Goal: Find specific page/section

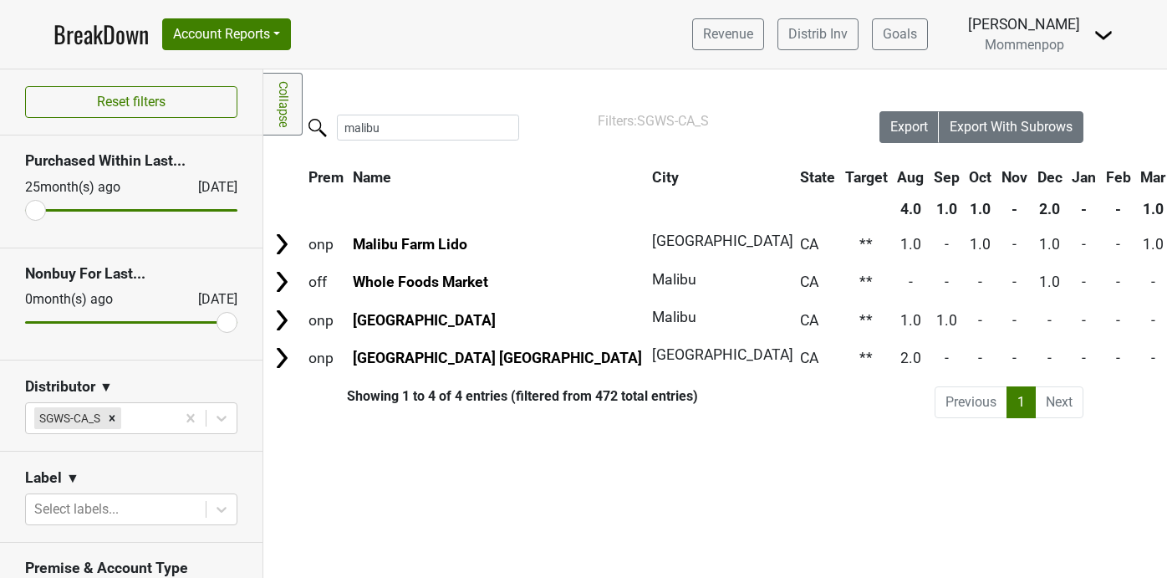
click at [402, 125] on input "malibu" at bounding box center [428, 128] width 182 height 26
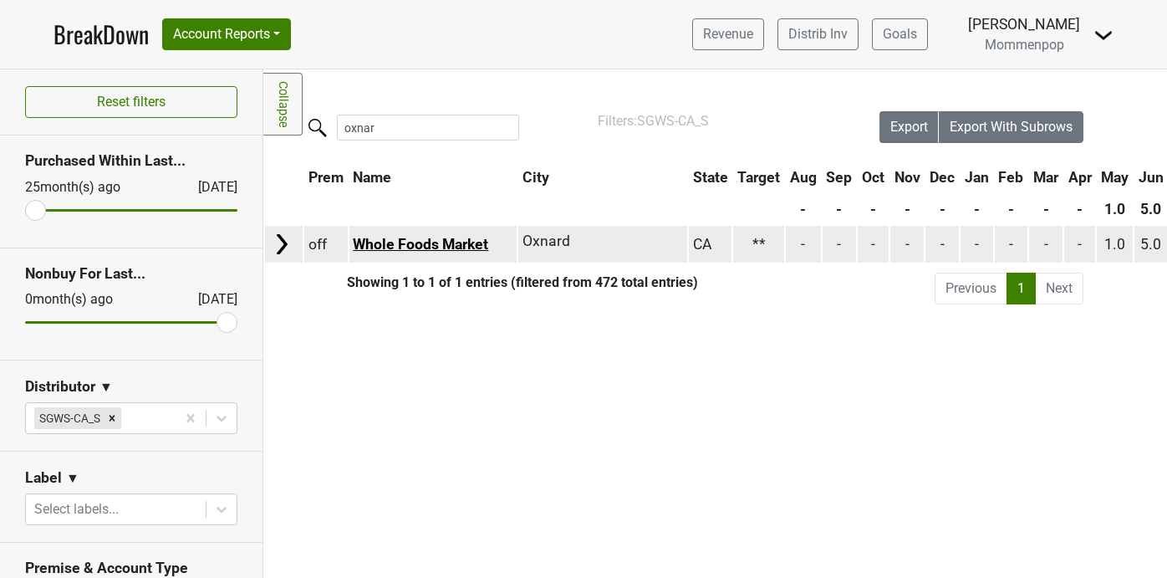
click at [423, 241] on link "Whole Foods Market" at bounding box center [420, 244] width 135 height 17
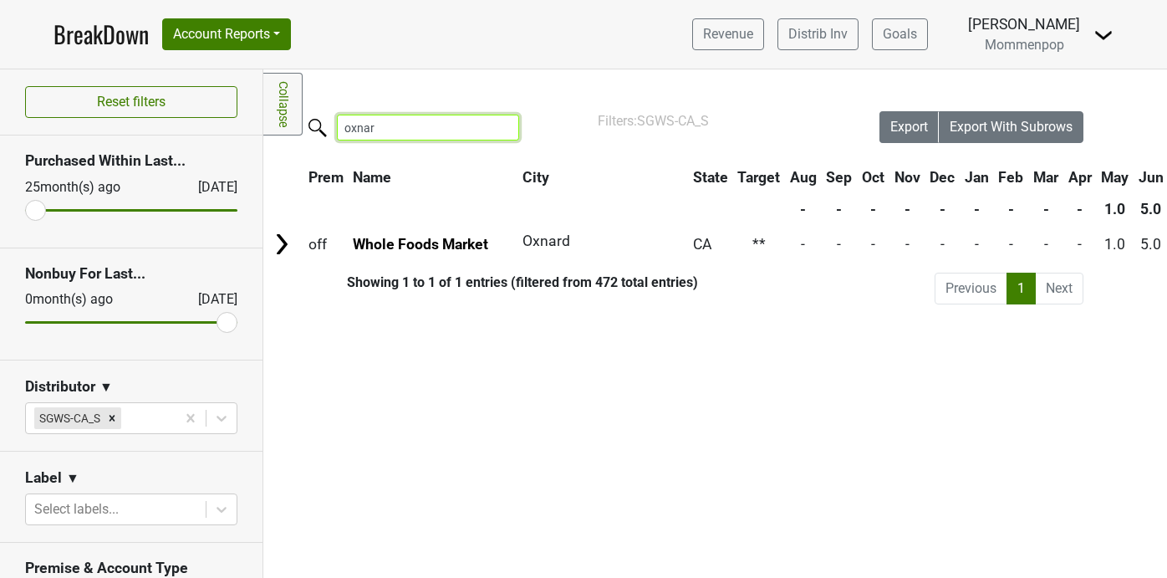
click at [383, 131] on input "oxnar" at bounding box center [428, 128] width 182 height 26
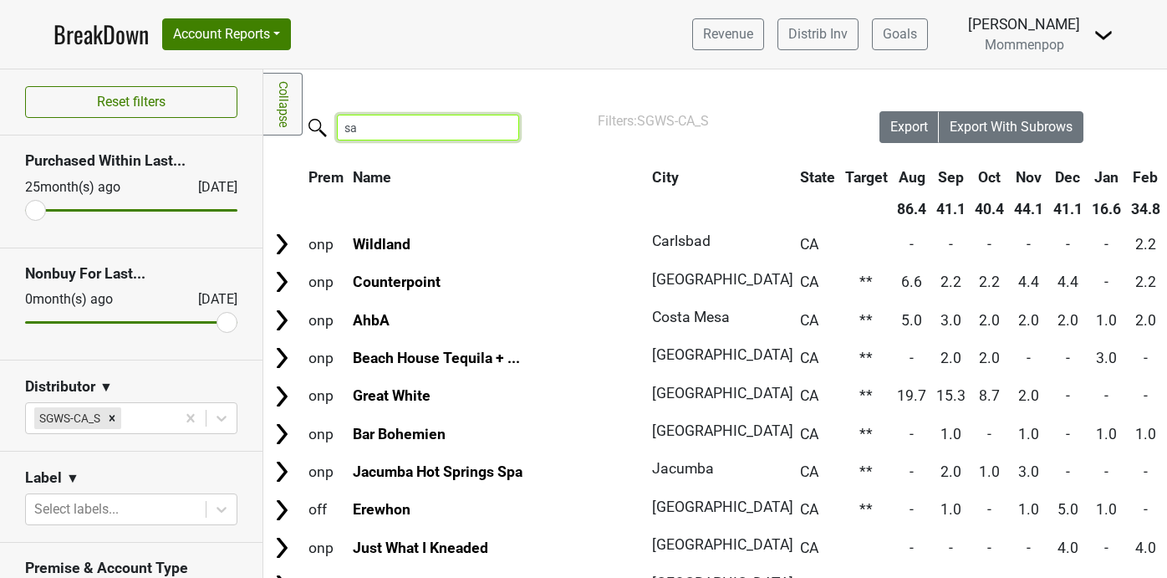
type input "s"
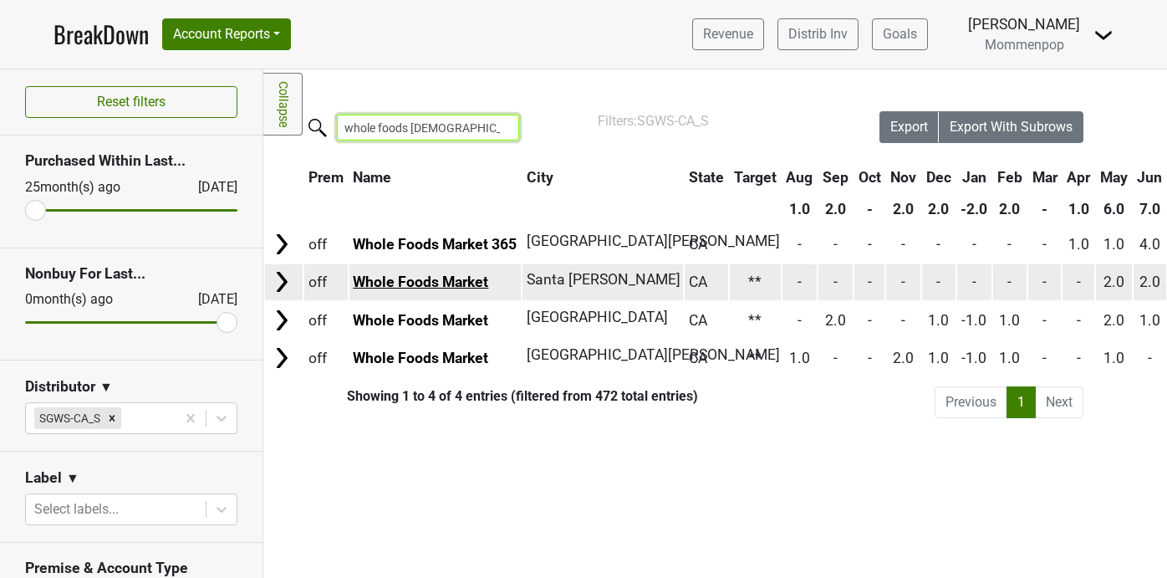
type input "whole foods [DEMOGRAPHIC_DATA]"
click at [481, 281] on link "Whole Foods Market" at bounding box center [420, 281] width 135 height 17
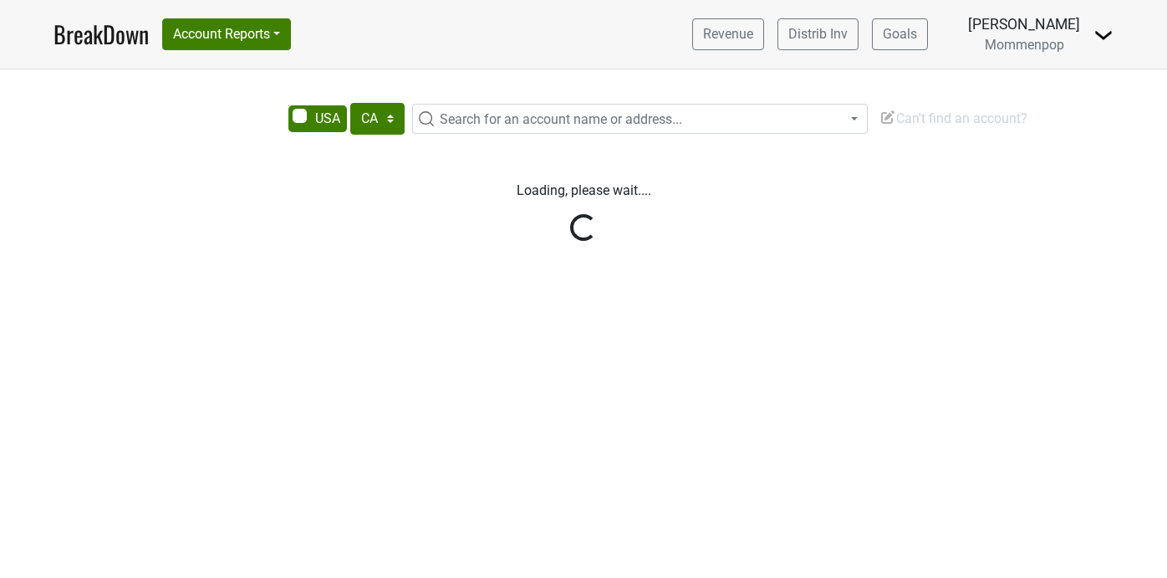
select select "CA"
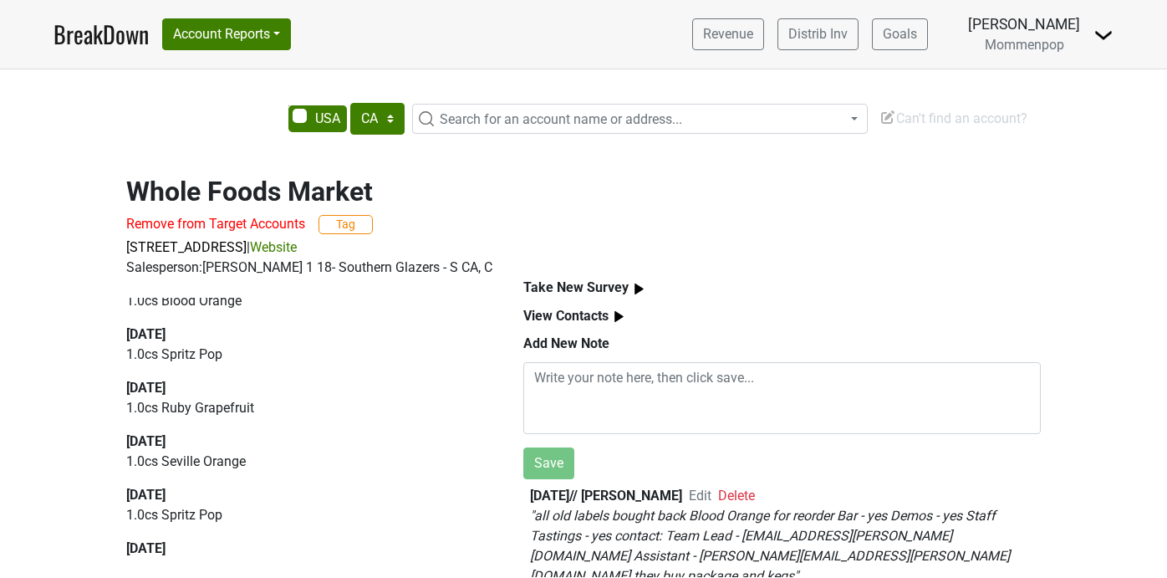
scroll to position [254, 0]
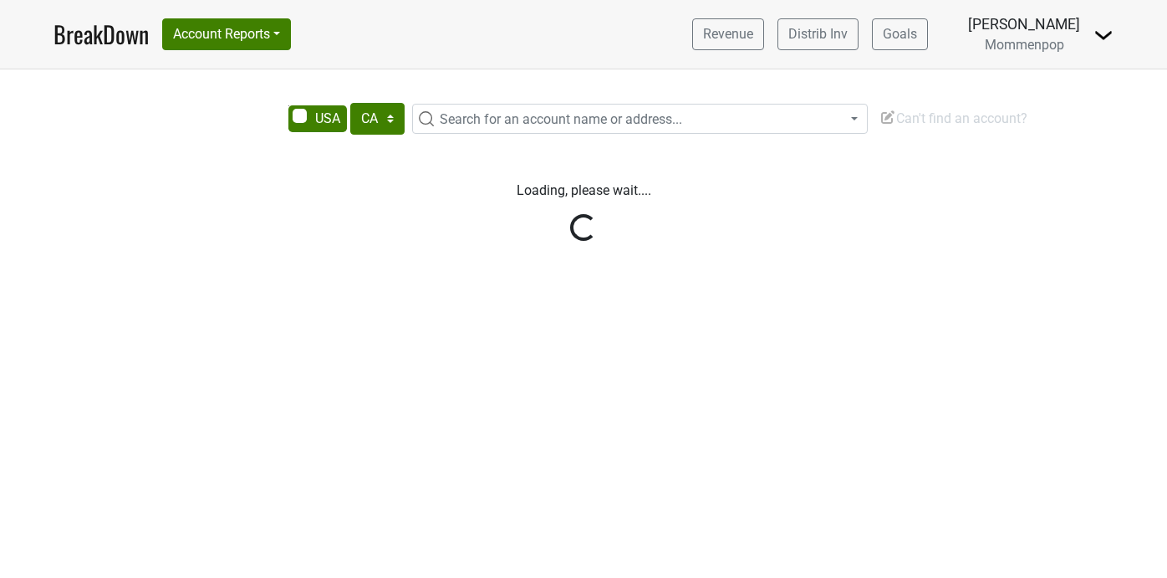
select select "CA"
